Goal: Navigation & Orientation: Find specific page/section

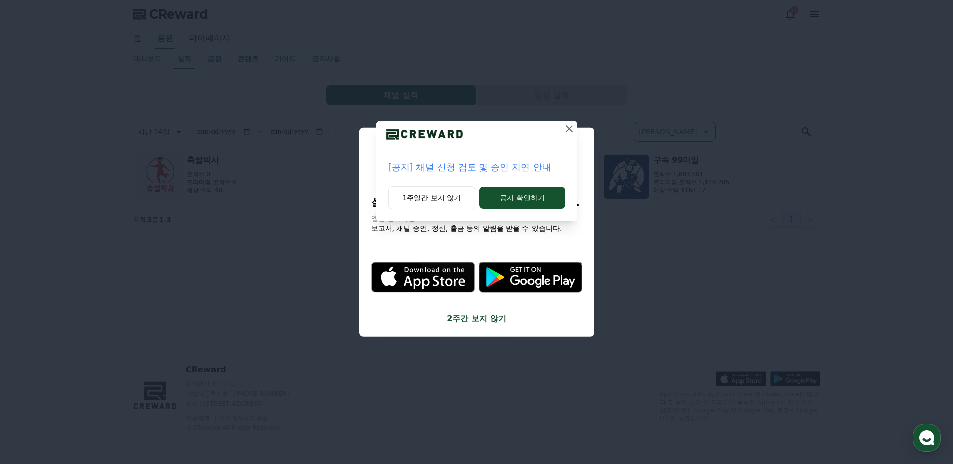
click at [569, 127] on icon at bounding box center [569, 129] width 12 height 12
click at [690, 142] on div "[공지] 숏챠 오리지널 콘텐츠 잠정 중단 안내 1주일간 보지 않기 공지 확인하기" at bounding box center [476, 119] width 953 height 238
click at [574, 129] on icon at bounding box center [569, 129] width 12 height 12
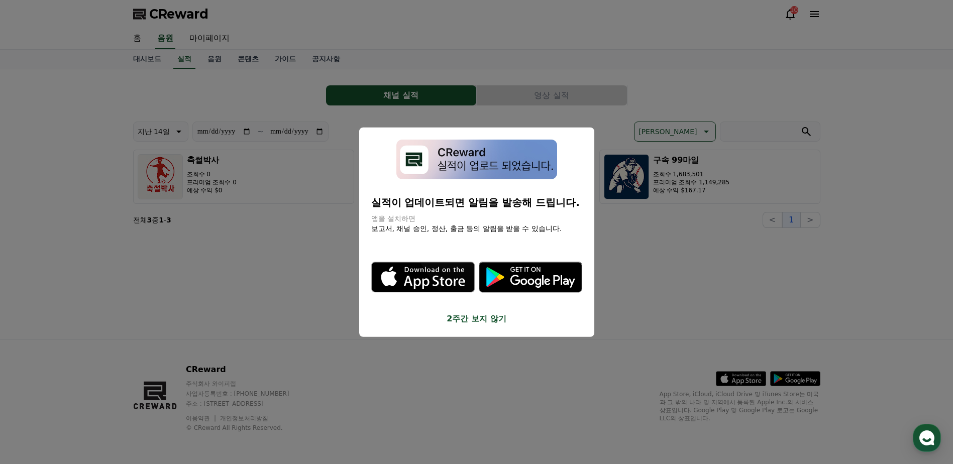
click at [634, 116] on button "close modal" at bounding box center [476, 232] width 953 height 464
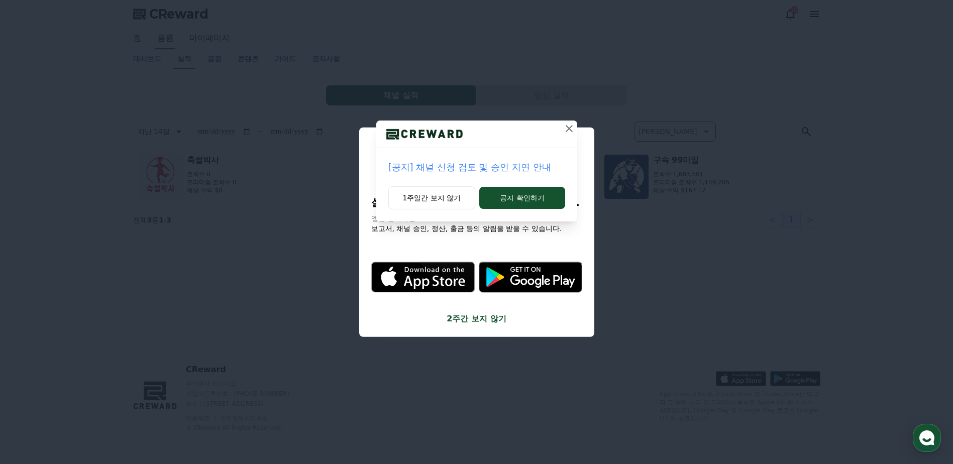
click at [565, 129] on icon at bounding box center [569, 129] width 12 height 12
click at [675, 107] on div "[공지] 숏챠 오리지널 콘텐츠 잠정 중단 안내 1주일간 보지 않기 공지 확인하기" at bounding box center [476, 119] width 953 height 238
click at [573, 128] on icon at bounding box center [569, 129] width 12 height 12
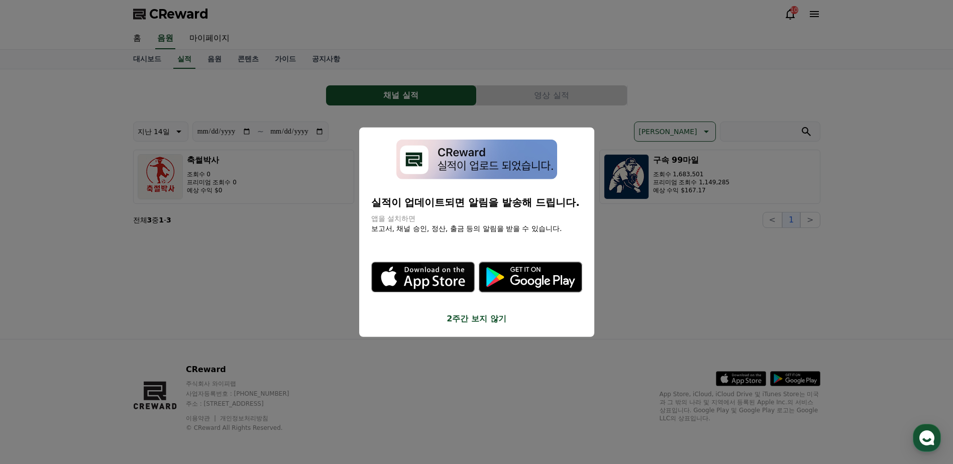
click at [624, 101] on button "close modal" at bounding box center [476, 232] width 953 height 464
